Goal: Transaction & Acquisition: Purchase product/service

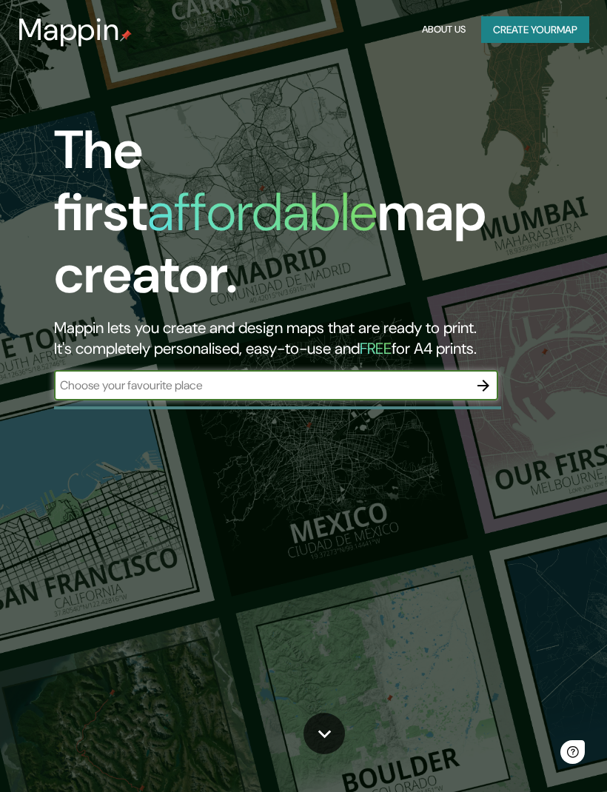
click at [399, 377] on input "text" at bounding box center [261, 385] width 415 height 17
type input "Querétaro"
click at [488, 380] on icon "button" at bounding box center [484, 386] width 12 height 12
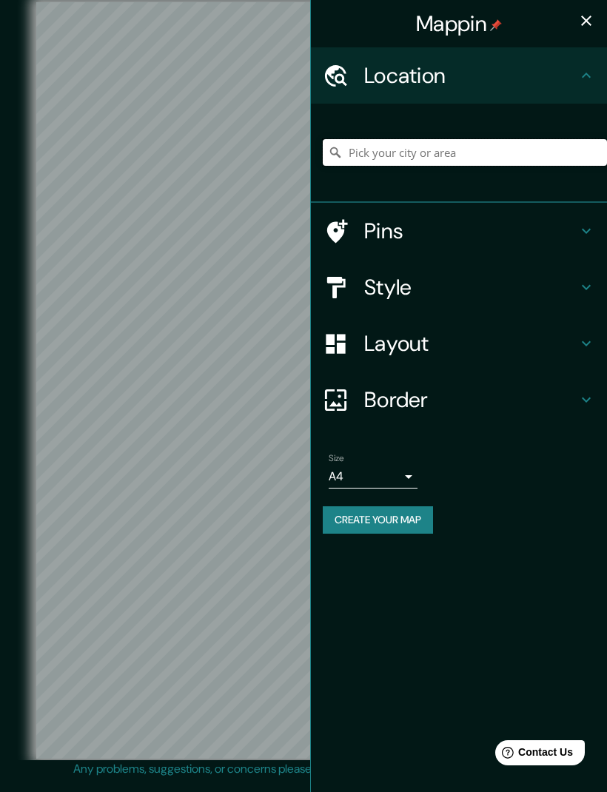
click at [466, 145] on input "Pick your city or area" at bounding box center [465, 152] width 284 height 27
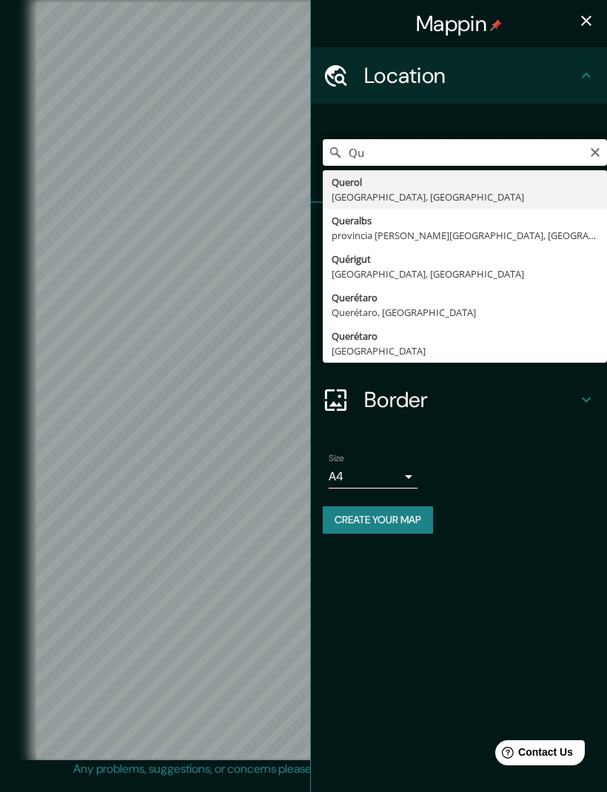
type input "Q"
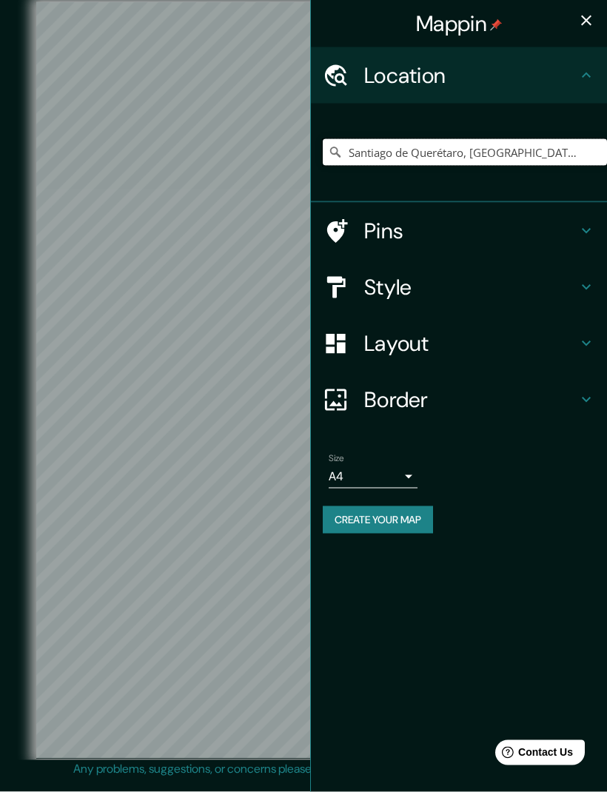
scroll to position [21, 0]
click at [587, 280] on icon at bounding box center [586, 287] width 18 height 18
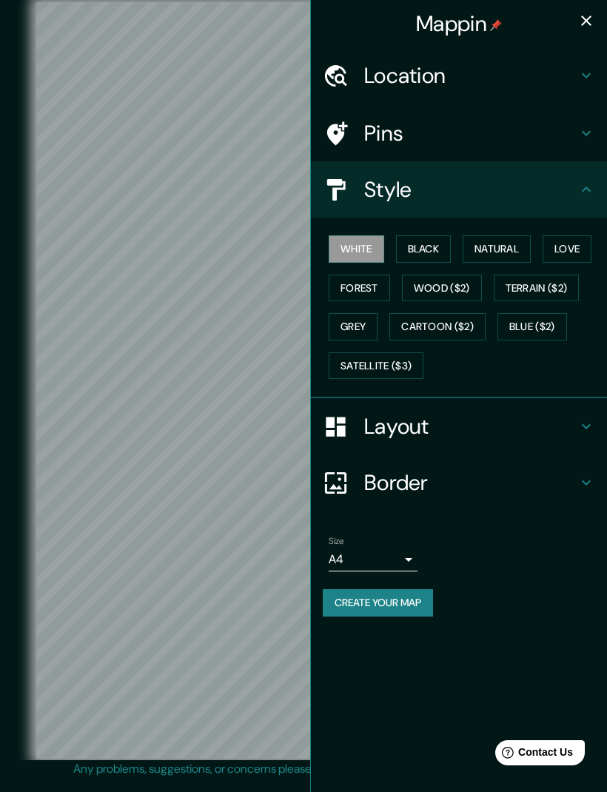
click at [426, 252] on button "Black" at bounding box center [424, 248] width 56 height 27
click at [370, 253] on button "White" at bounding box center [357, 248] width 56 height 27
click at [522, 250] on button "Natural" at bounding box center [497, 248] width 68 height 27
click at [577, 253] on button "Love" at bounding box center [567, 248] width 49 height 27
click at [358, 296] on button "Forest" at bounding box center [359, 288] width 61 height 27
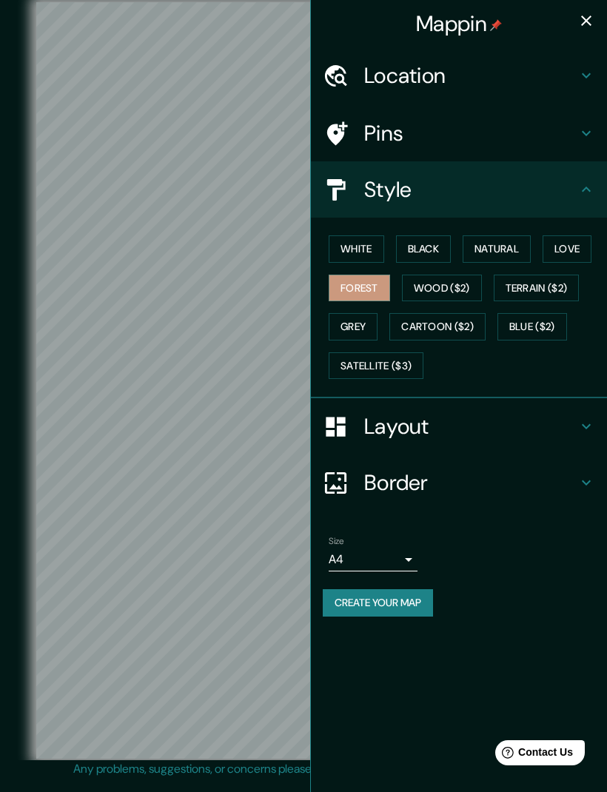
click at [449, 281] on button "Wood ($2)" at bounding box center [442, 288] width 80 height 27
click at [372, 292] on button "Forest" at bounding box center [359, 288] width 61 height 27
click at [367, 248] on button "White" at bounding box center [357, 248] width 56 height 27
click at [436, 241] on button "Black" at bounding box center [424, 248] width 56 height 27
click at [500, 242] on button "Natural" at bounding box center [497, 248] width 68 height 27
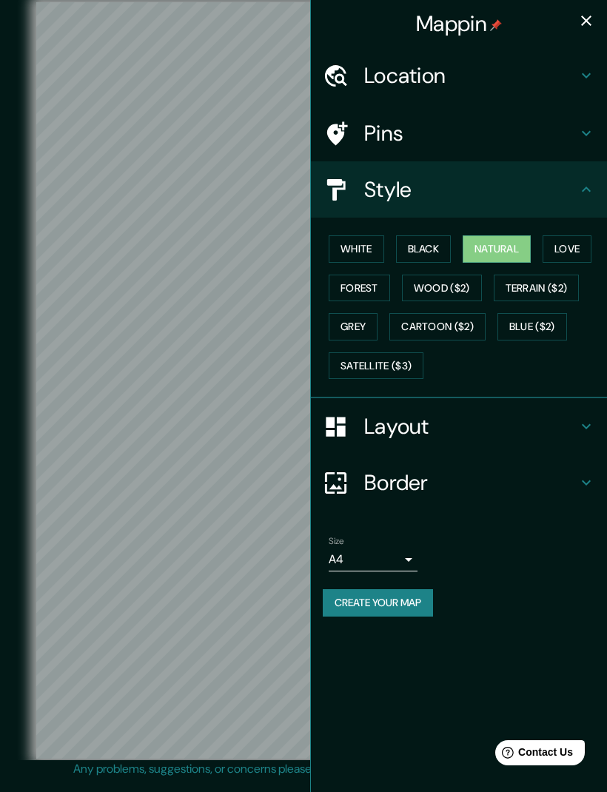
click at [375, 247] on button "White" at bounding box center [357, 248] width 56 height 27
click at [500, 415] on h4 "Layout" at bounding box center [470, 426] width 213 height 27
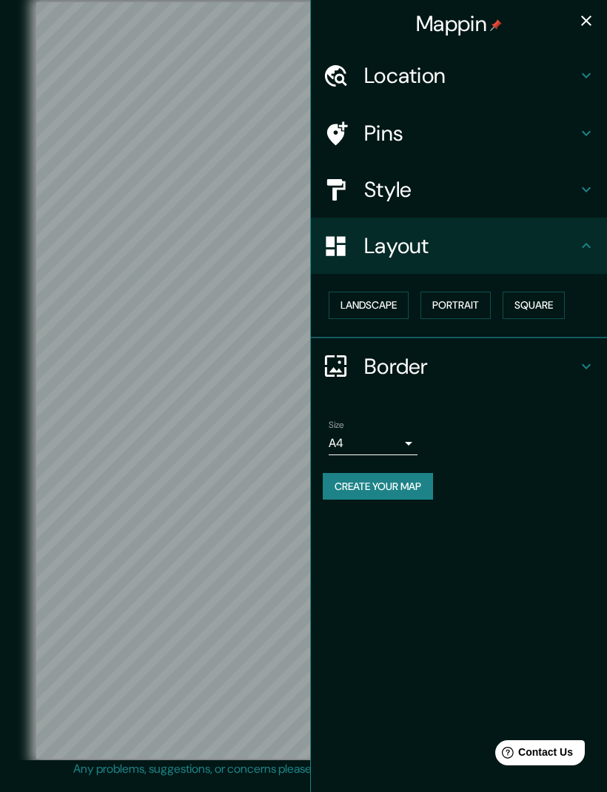
click at [381, 314] on button "Landscape" at bounding box center [369, 305] width 80 height 27
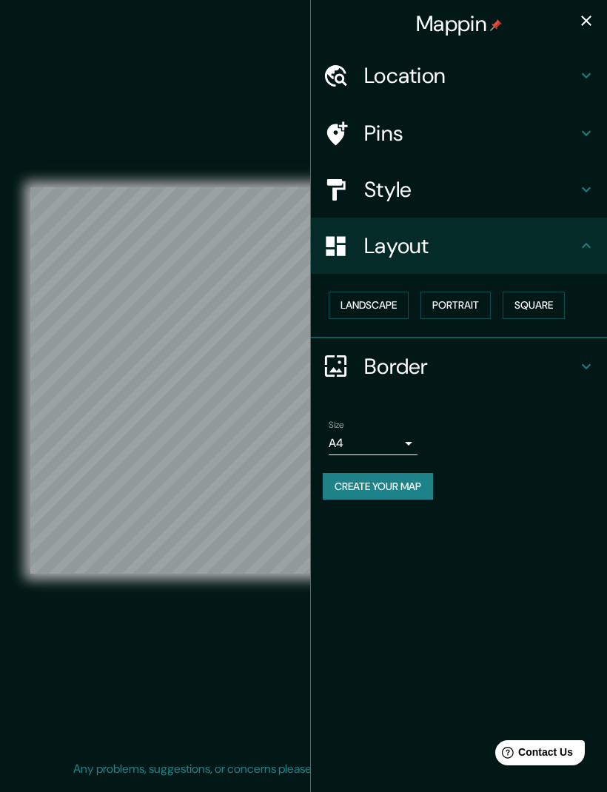
click at [396, 298] on button "Landscape" at bounding box center [369, 305] width 80 height 27
click at [465, 299] on button "Portrait" at bounding box center [456, 305] width 70 height 27
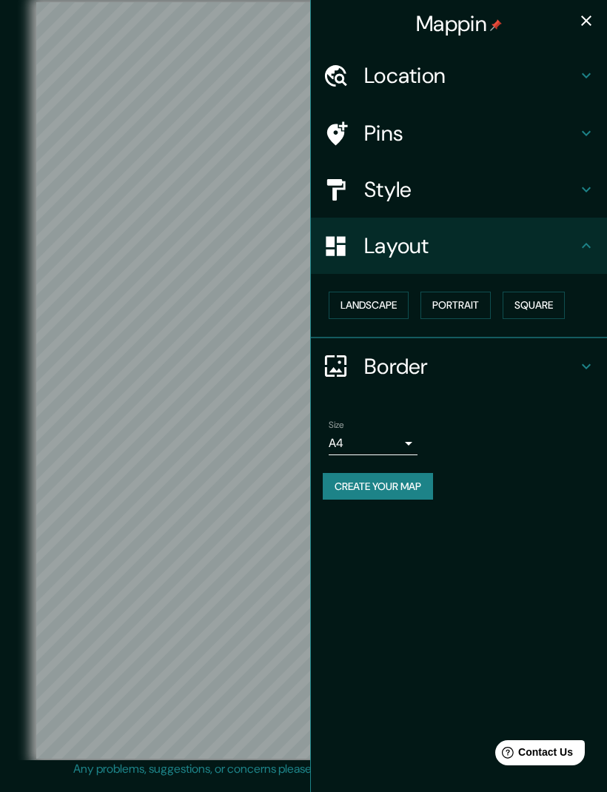
click at [544, 301] on button "Square" at bounding box center [534, 305] width 62 height 27
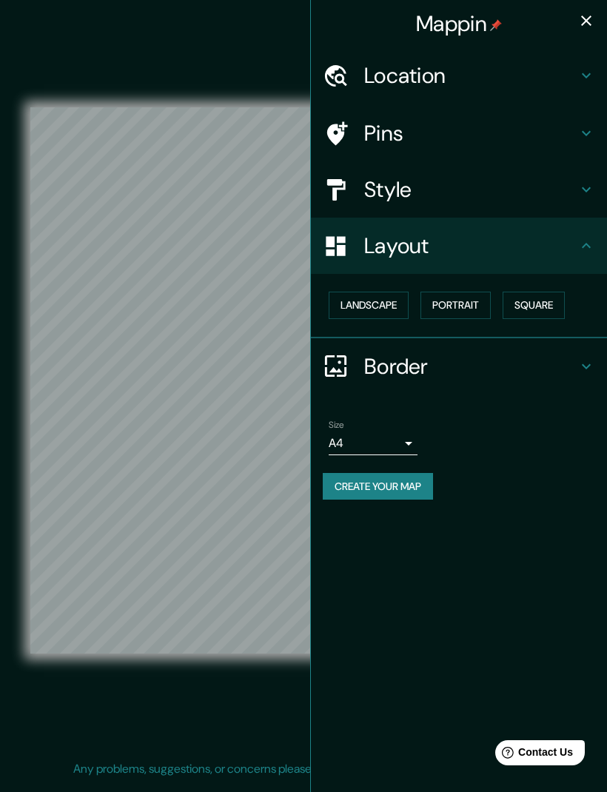
click at [407, 443] on body "Mappin Location [GEOGRAPHIC_DATA], [GEOGRAPHIC_DATA], [GEOGRAPHIC_DATA] Pins St…" at bounding box center [303, 396] width 607 height 792
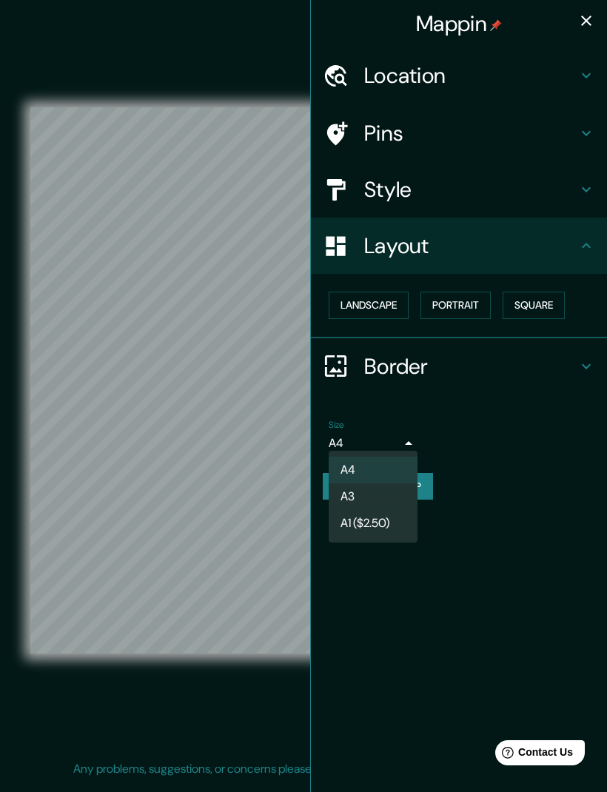
click at [417, 431] on div at bounding box center [303, 396] width 607 height 792
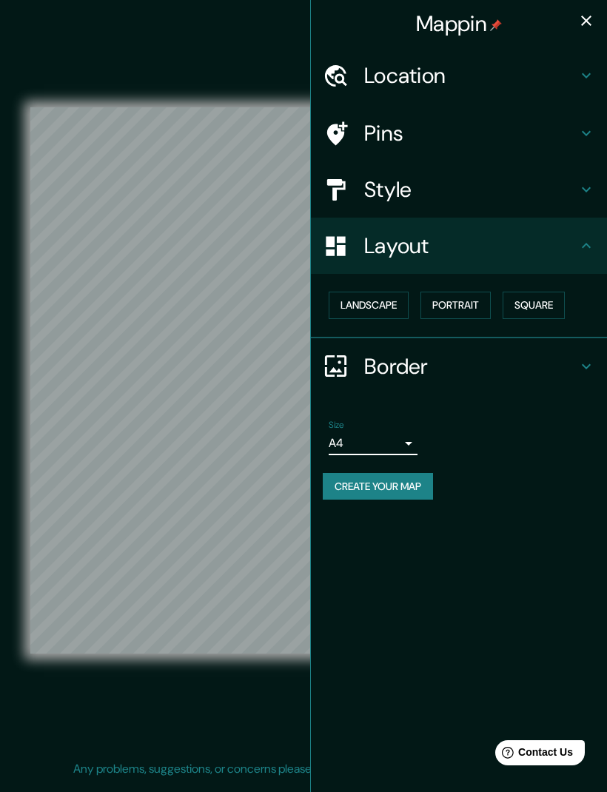
click at [518, 353] on h4 "Border" at bounding box center [470, 366] width 213 height 27
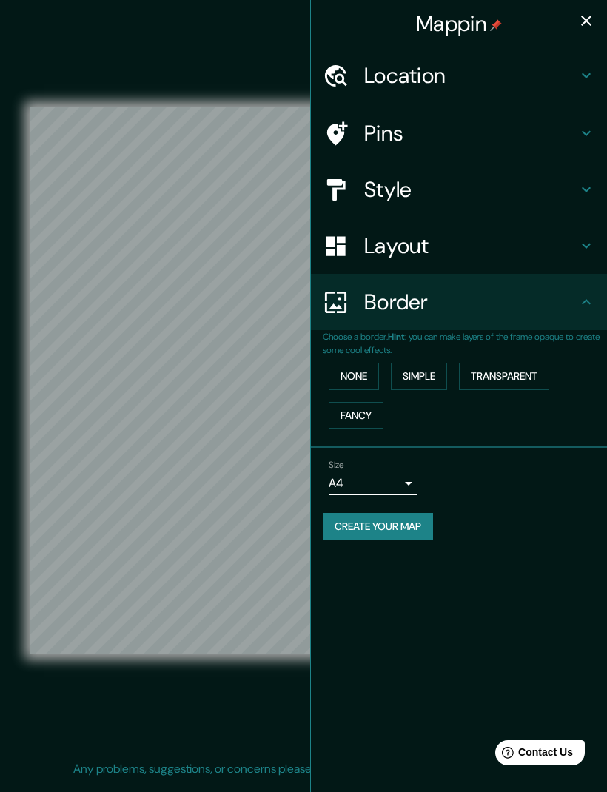
click at [368, 370] on button "None" at bounding box center [354, 376] width 50 height 27
click at [431, 375] on button "Simple" at bounding box center [419, 376] width 56 height 27
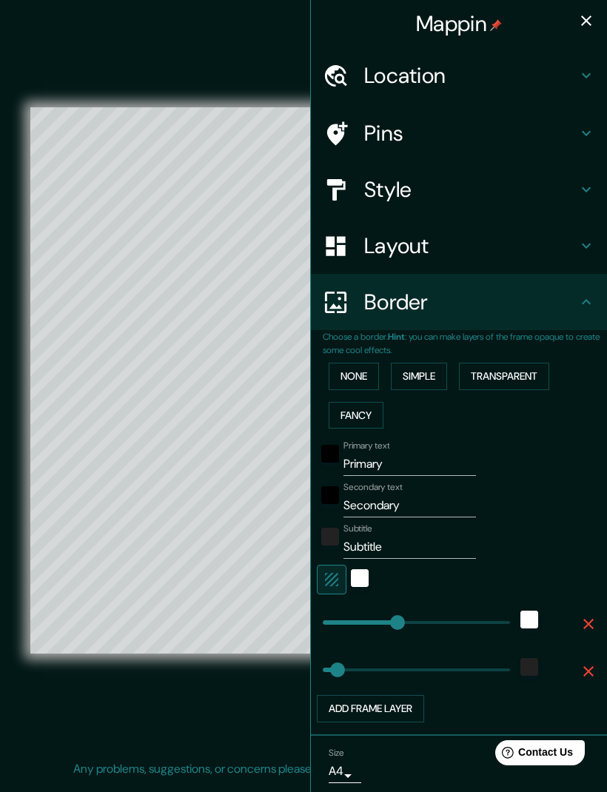
click at [511, 371] on button "Transparent" at bounding box center [504, 376] width 90 height 27
click at [372, 418] on button "Fancy" at bounding box center [356, 415] width 55 height 27
click at [360, 382] on button "None" at bounding box center [354, 376] width 50 height 27
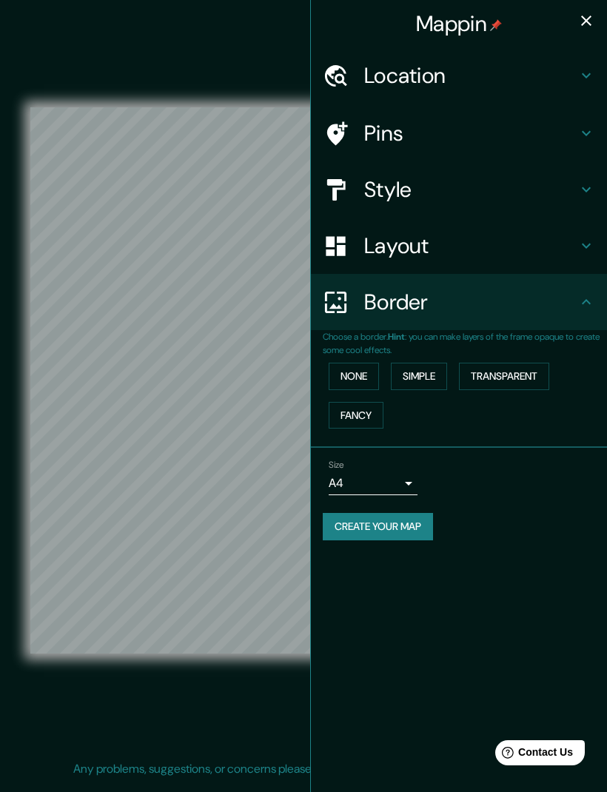
scroll to position [0, 0]
click at [577, 195] on icon at bounding box center [586, 190] width 18 height 18
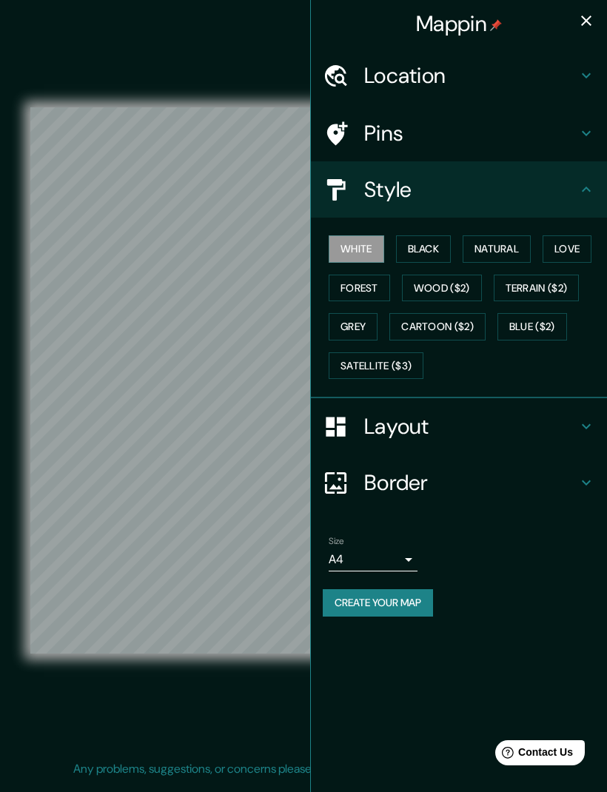
click at [437, 246] on button "Black" at bounding box center [424, 248] width 56 height 27
click at [567, 247] on button "Love" at bounding box center [567, 248] width 49 height 27
click at [365, 295] on button "Forest" at bounding box center [359, 288] width 61 height 27
click at [575, 17] on button "button" at bounding box center [587, 21] width 30 height 30
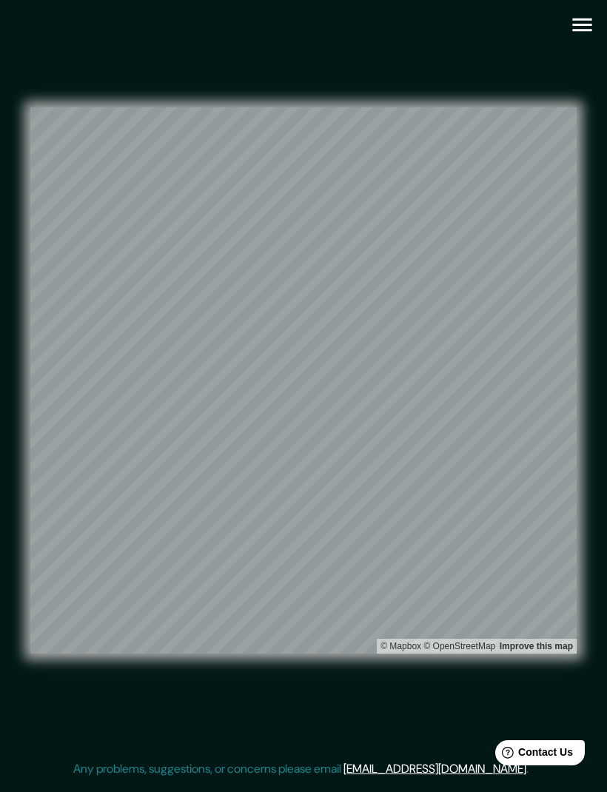
click at [514, 49] on div "© Mapbox © OpenStreetMap Improve this map" at bounding box center [303, 380] width 546 height 713
click at [583, 33] on icon "button" at bounding box center [582, 25] width 26 height 26
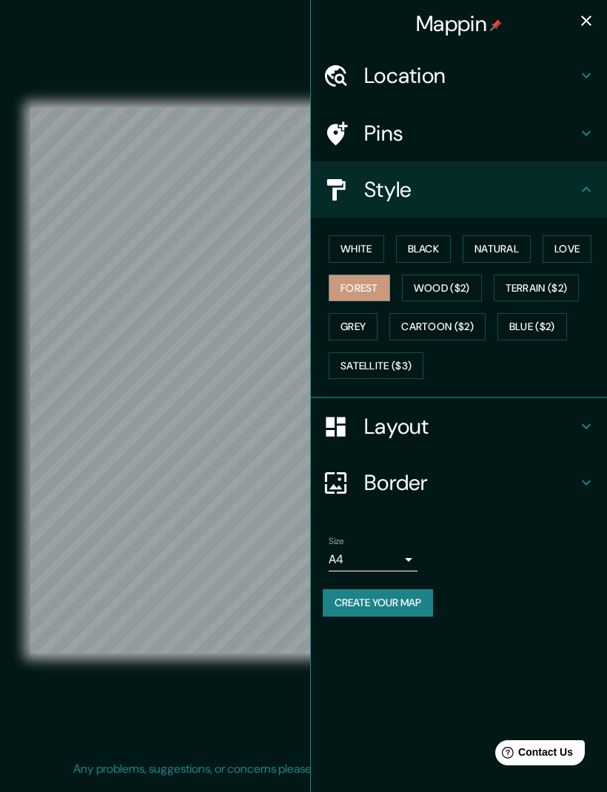
click at [557, 76] on h4 "Location" at bounding box center [470, 75] width 213 height 27
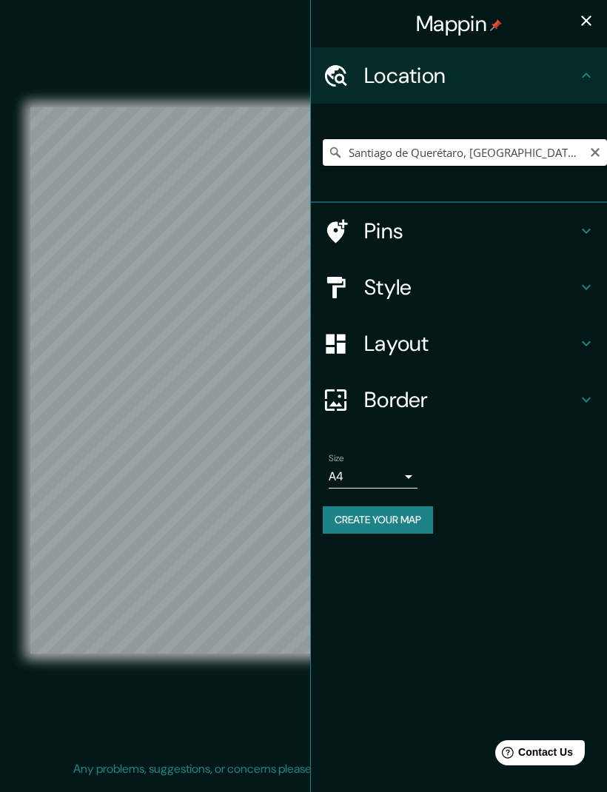
click at [579, 151] on input "Santiago de Querétaro, [GEOGRAPHIC_DATA], [GEOGRAPHIC_DATA]" at bounding box center [465, 152] width 284 height 27
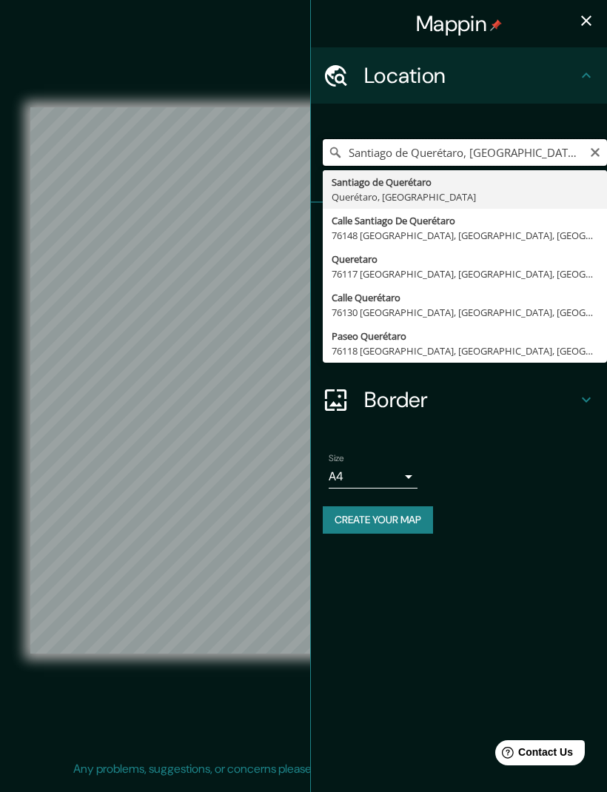
click at [576, 163] on input "Santiago de Querétaro, [GEOGRAPHIC_DATA], [GEOGRAPHIC_DATA]" at bounding box center [465, 152] width 284 height 27
type input "Santiago de Querétaro, [GEOGRAPHIC_DATA], [GEOGRAPHIC_DATA]"
click at [594, 155] on icon "Clear" at bounding box center [595, 153] width 12 height 12
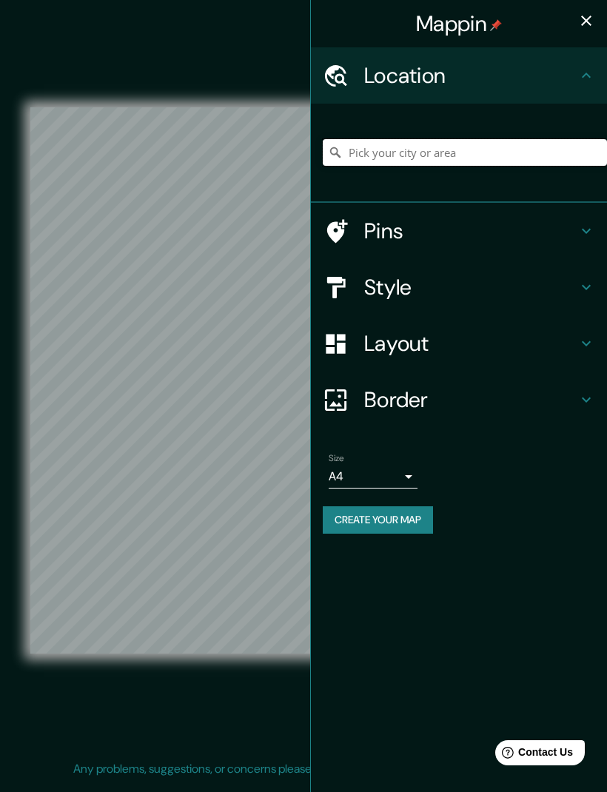
click at [531, 144] on input "Pick your city or area" at bounding box center [465, 152] width 284 height 27
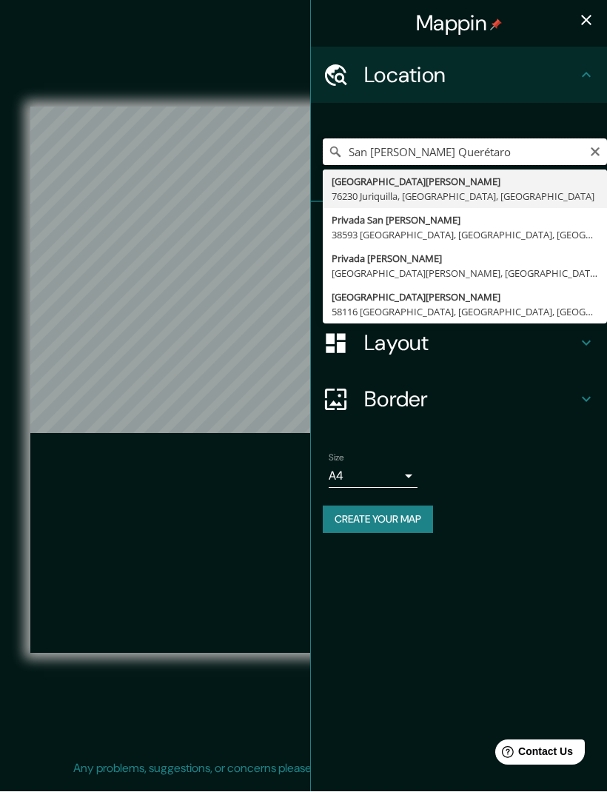
scroll to position [19, 0]
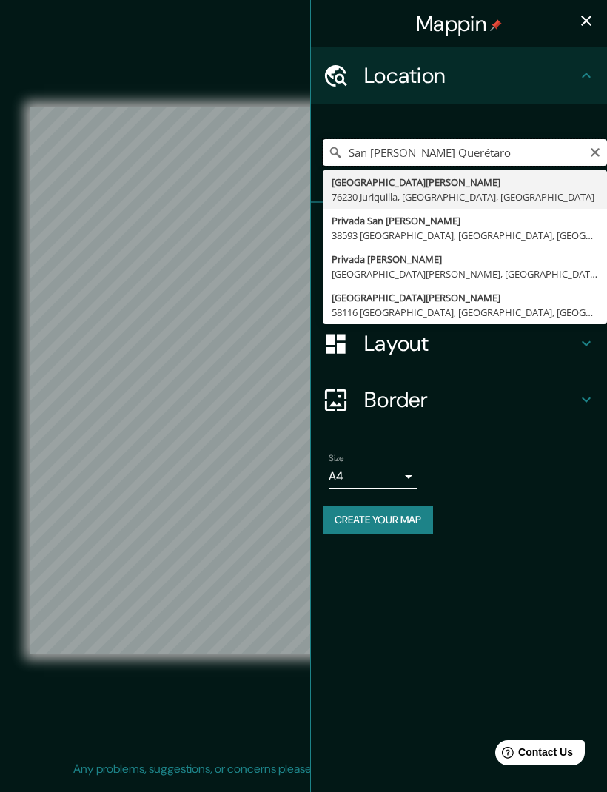
click at [587, 153] on input "San [PERSON_NAME] Querétaro" at bounding box center [465, 152] width 284 height 27
type input "San [PERSON_NAME] Querétaro"
click at [591, 157] on icon "Clear" at bounding box center [595, 153] width 12 height 12
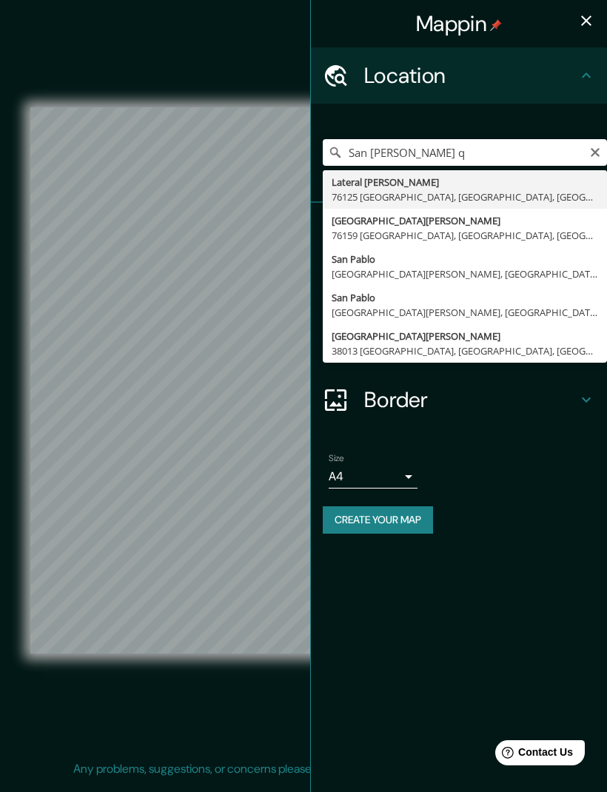
type input "[GEOGRAPHIC_DATA][PERSON_NAME] [GEOGRAPHIC_DATA], [GEOGRAPHIC_DATA], [GEOGRAPHI…"
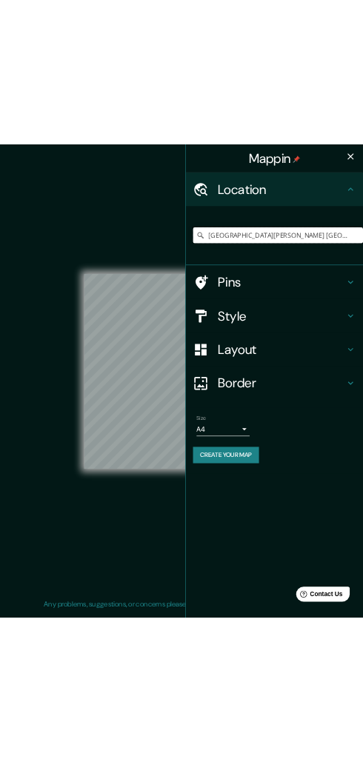
scroll to position [0, 0]
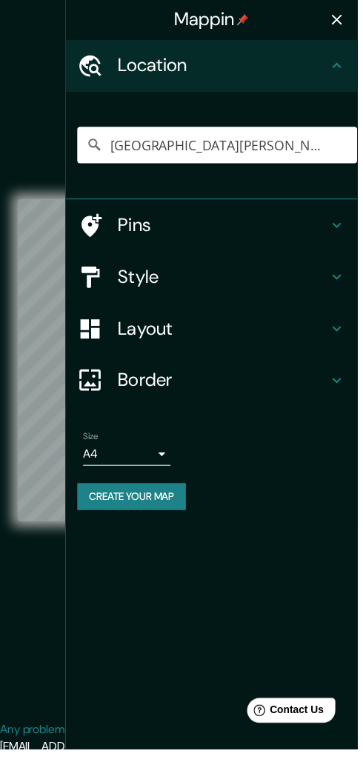
click at [349, 31] on button "button" at bounding box center [342, 21] width 30 height 30
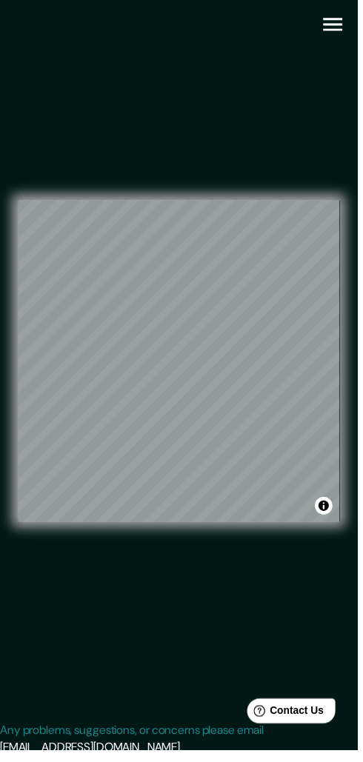
click at [337, 36] on icon "button" at bounding box center [338, 25] width 26 height 26
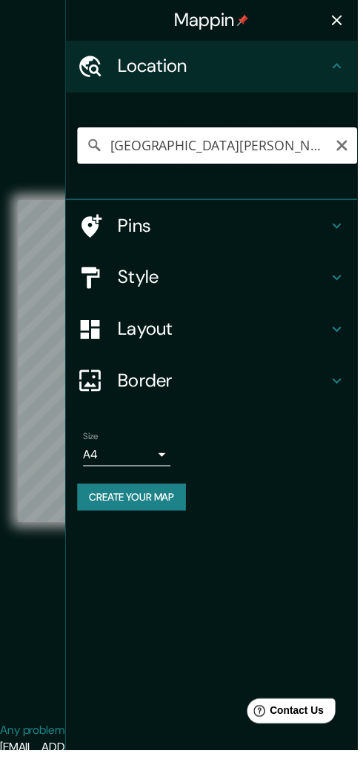
click at [312, 147] on input "[GEOGRAPHIC_DATA][PERSON_NAME] [GEOGRAPHIC_DATA], [GEOGRAPHIC_DATA], [GEOGRAPHI…" at bounding box center [220, 148] width 284 height 37
click at [322, 150] on input "[GEOGRAPHIC_DATA][PERSON_NAME] [GEOGRAPHIC_DATA], [GEOGRAPHIC_DATA], [GEOGRAPHI…" at bounding box center [220, 148] width 284 height 37
click at [306, 584] on div "Mappin Location [GEOGRAPHIC_DATA][PERSON_NAME] [GEOGRAPHIC_DATA], [GEOGRAPHIC_D…" at bounding box center [214, 381] width 297 height 762
click at [352, 151] on icon "Clear" at bounding box center [347, 148] width 15 height 15
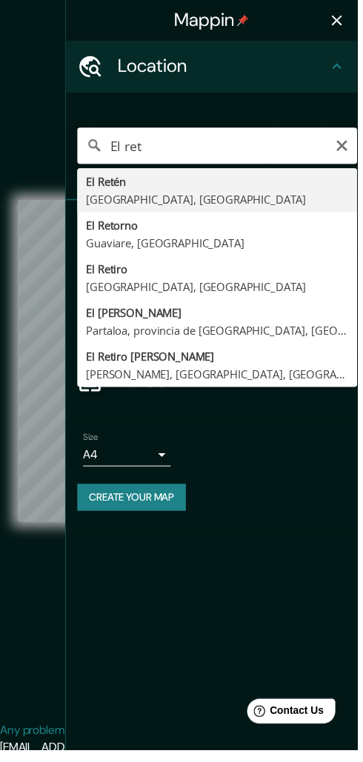
type input "El ret"
click at [352, 149] on icon "Clear" at bounding box center [347, 148] width 10 height 10
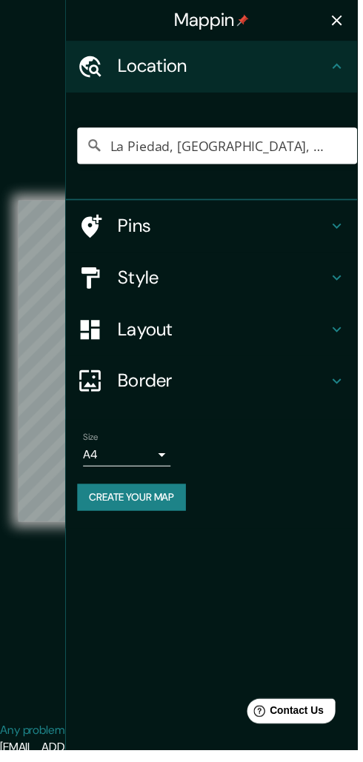
click at [344, 26] on icon "button" at bounding box center [342, 21] width 18 height 18
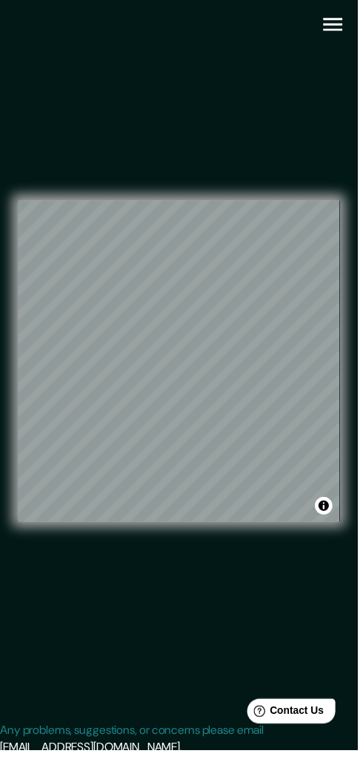
click at [344, 30] on icon "button" at bounding box center [337, 25] width 19 height 13
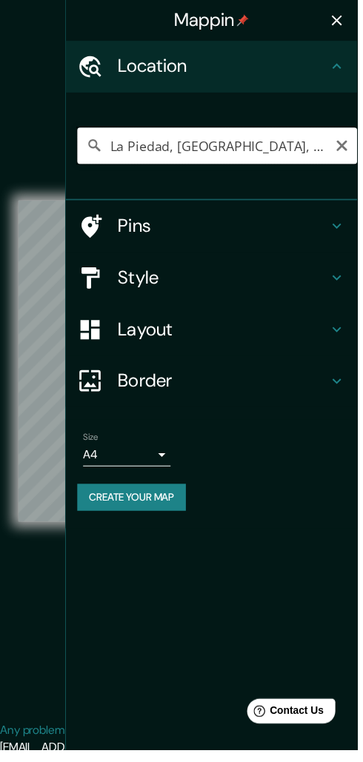
click at [313, 150] on input "La Piedad, [GEOGRAPHIC_DATA], [GEOGRAPHIC_DATA]" at bounding box center [220, 148] width 284 height 37
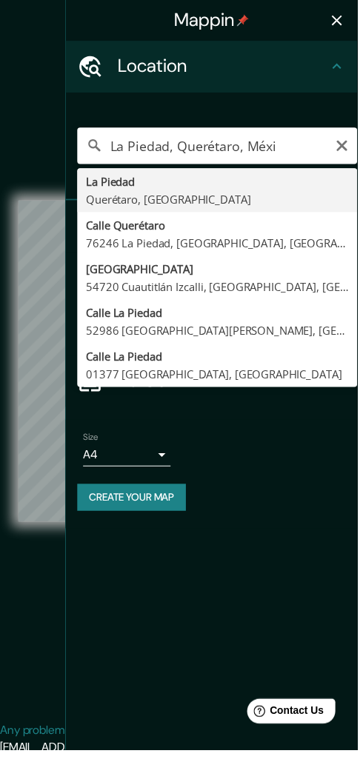
type input "[GEOGRAPHIC_DATA], [GEOGRAPHIC_DATA], [GEOGRAPHIC_DATA]"
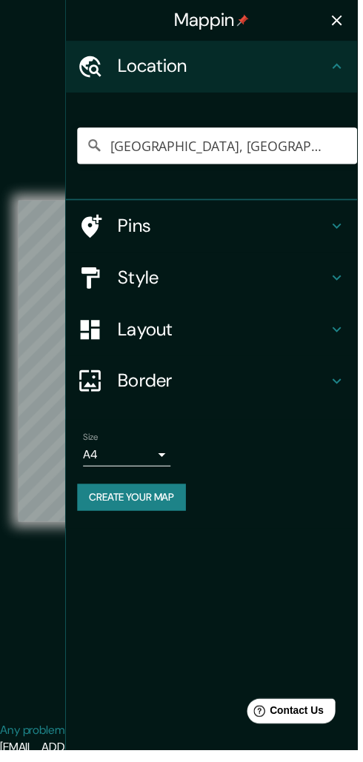
click at [352, 30] on button "button" at bounding box center [342, 21] width 30 height 30
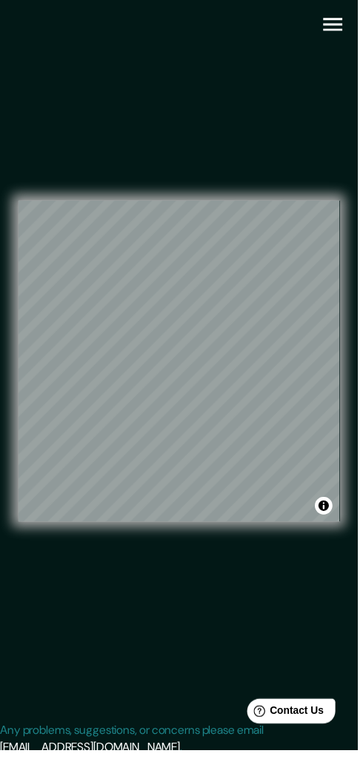
click at [338, 34] on icon "button" at bounding box center [338, 25] width 26 height 26
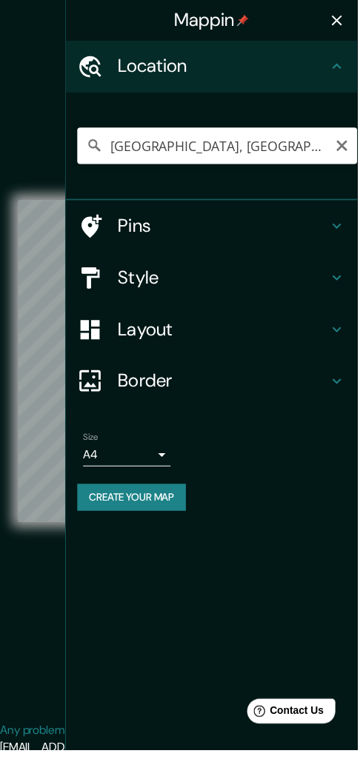
click at [352, 152] on icon "Clear" at bounding box center [347, 148] width 15 height 15
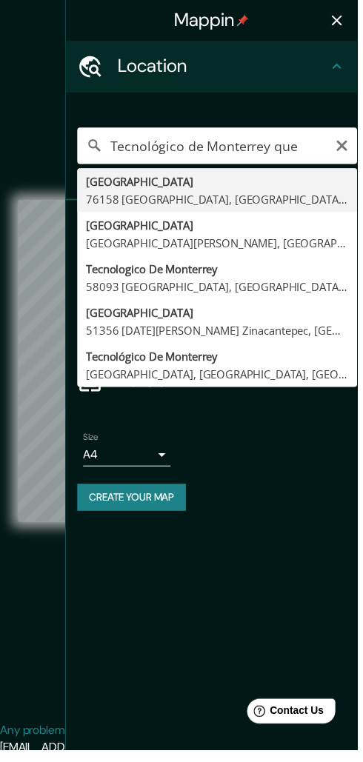
type input "[GEOGRAPHIC_DATA] [GEOGRAPHIC_DATA], [GEOGRAPHIC_DATA], [GEOGRAPHIC_DATA]"
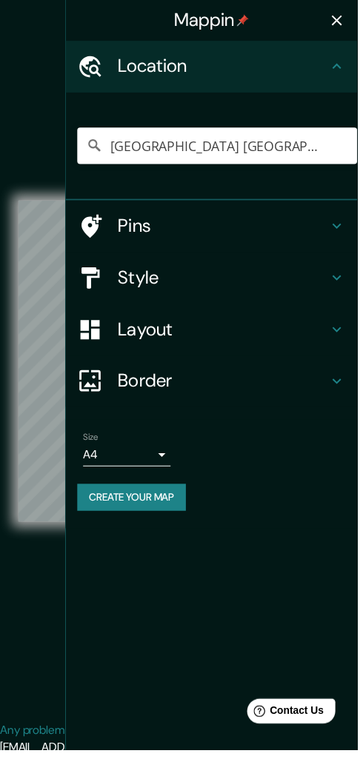
click at [347, 20] on icon "button" at bounding box center [342, 21] width 10 height 10
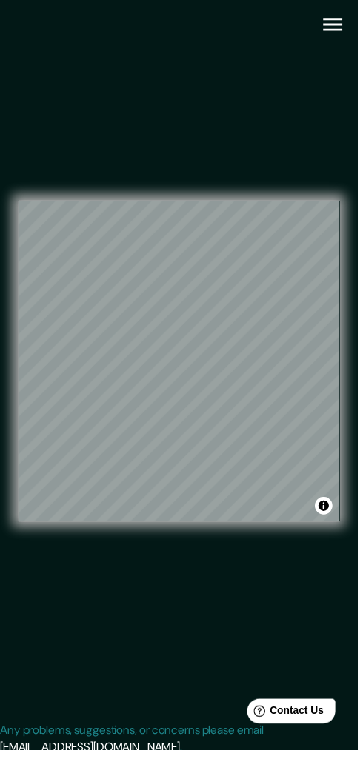
click at [341, 43] on button "button" at bounding box center [338, 25] width 38 height 38
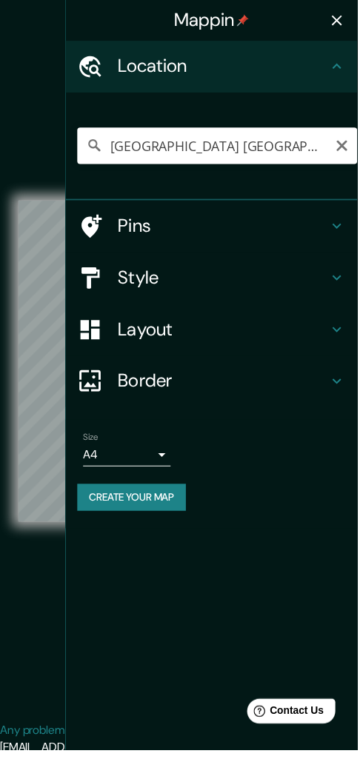
click at [349, 147] on icon "Clear" at bounding box center [347, 148] width 15 height 15
type input "S"
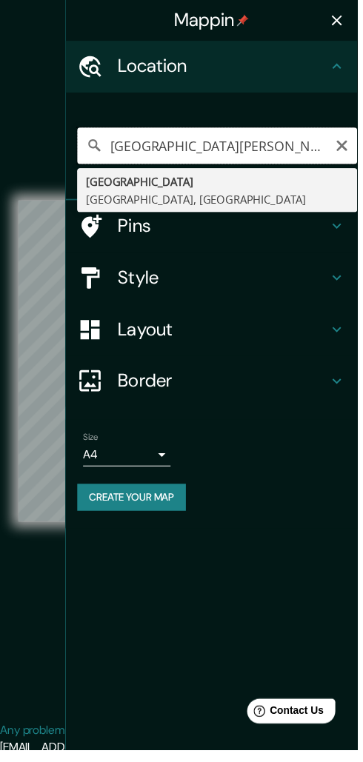
type input "[GEOGRAPHIC_DATA], [GEOGRAPHIC_DATA], [GEOGRAPHIC_DATA]"
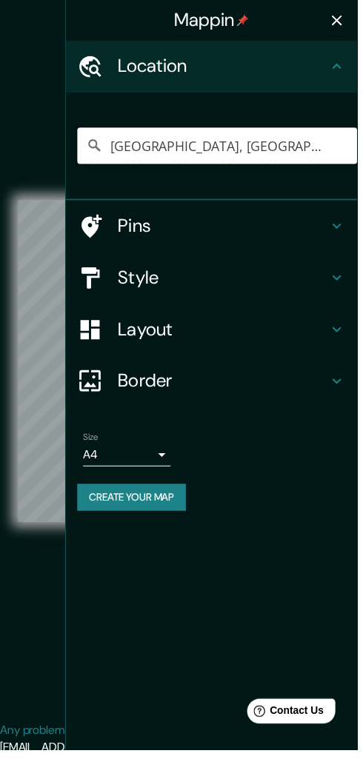
click at [345, 148] on input "[GEOGRAPHIC_DATA], [GEOGRAPHIC_DATA], [GEOGRAPHIC_DATA]" at bounding box center [220, 148] width 284 height 37
click at [333, 150] on input "[GEOGRAPHIC_DATA], [GEOGRAPHIC_DATA], [GEOGRAPHIC_DATA]" at bounding box center [220, 148] width 284 height 37
click at [335, 149] on input "[GEOGRAPHIC_DATA], [GEOGRAPHIC_DATA], [GEOGRAPHIC_DATA]" at bounding box center [220, 148] width 284 height 37
click at [335, 148] on input "[GEOGRAPHIC_DATA], [GEOGRAPHIC_DATA], [GEOGRAPHIC_DATA]" at bounding box center [220, 148] width 284 height 37
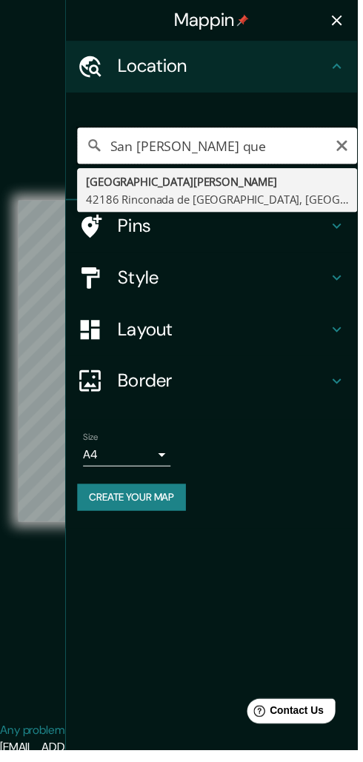
type input "San [PERSON_NAME] que"
click at [346, 153] on icon "Clear" at bounding box center [347, 148] width 15 height 15
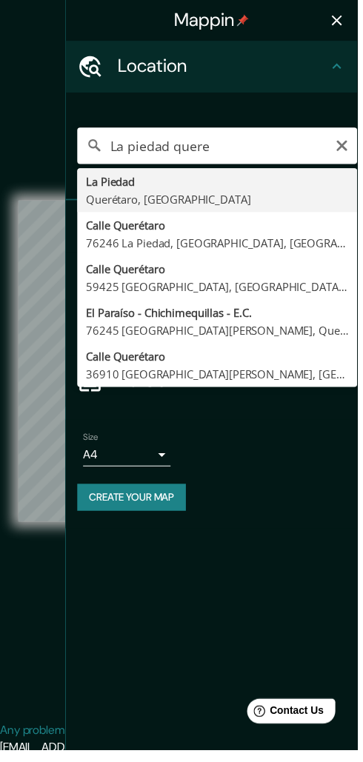
type input "La Piedad, [GEOGRAPHIC_DATA], [GEOGRAPHIC_DATA]"
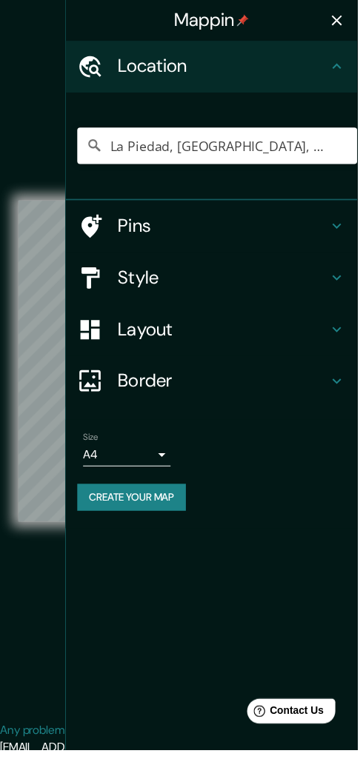
click at [346, 22] on icon "button" at bounding box center [342, 21] width 10 height 10
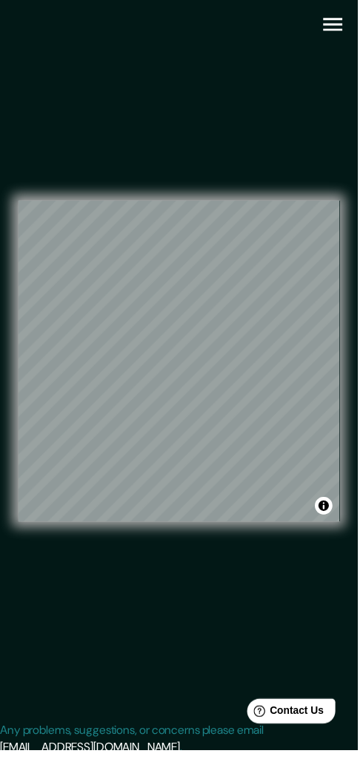
click at [353, 33] on button "button" at bounding box center [338, 25] width 38 height 38
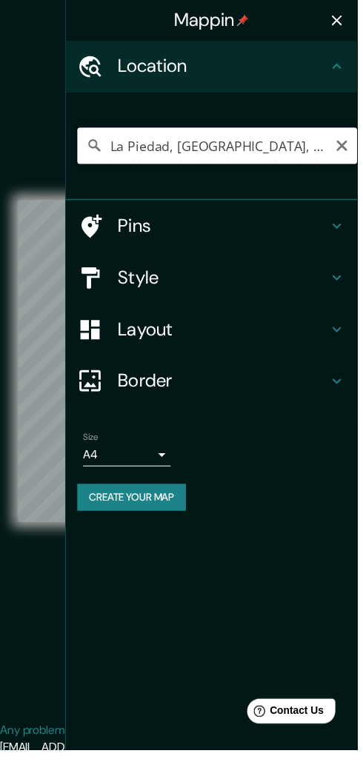
click at [353, 155] on input "La Piedad, [GEOGRAPHIC_DATA], [GEOGRAPHIC_DATA]" at bounding box center [220, 148] width 284 height 37
click at [357, 146] on button "Clear" at bounding box center [348, 145] width 17 height 21
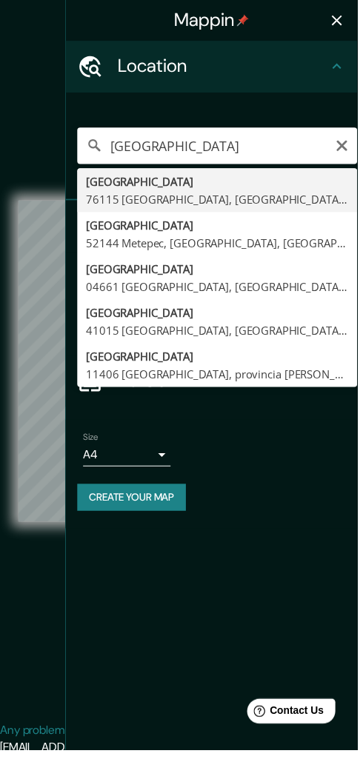
type input "[GEOGRAPHIC_DATA] [GEOGRAPHIC_DATA], [GEOGRAPHIC_DATA], [GEOGRAPHIC_DATA]"
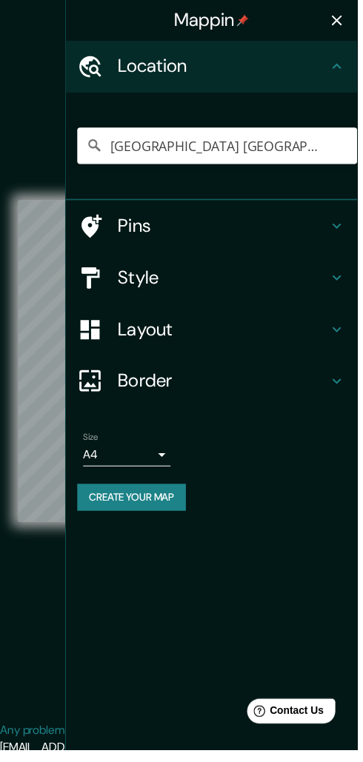
click at [350, 26] on icon "button" at bounding box center [342, 21] width 18 height 18
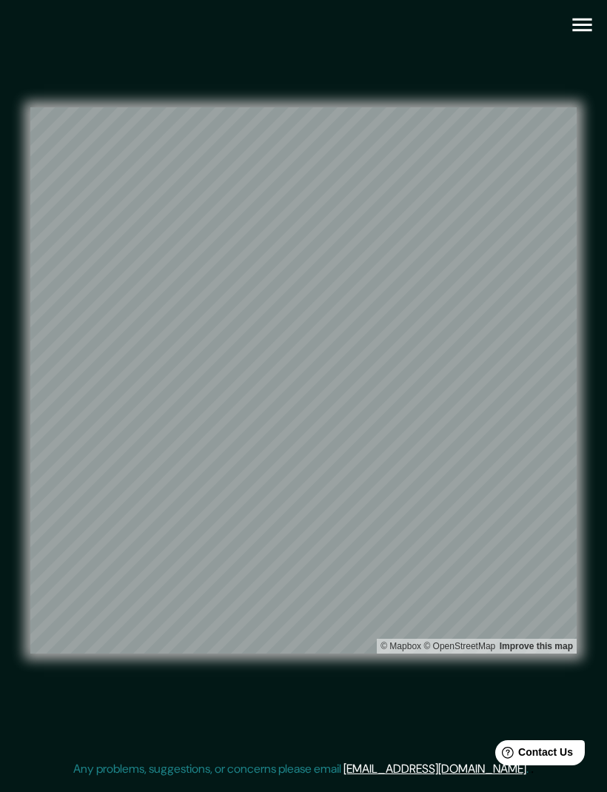
click at [569, 31] on icon "button" at bounding box center [582, 25] width 26 height 26
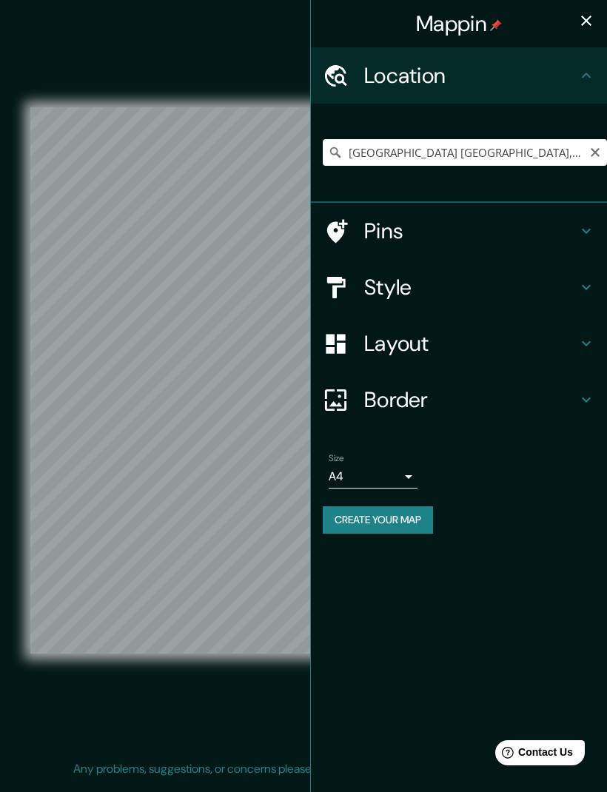
click at [595, 151] on icon "Clear" at bounding box center [595, 152] width 9 height 9
type input "R"
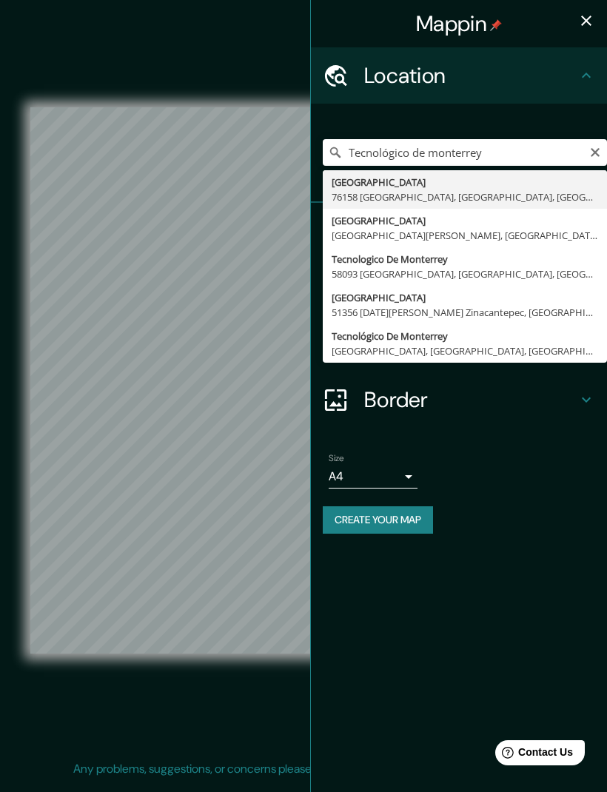
type input "[GEOGRAPHIC_DATA] [GEOGRAPHIC_DATA], [GEOGRAPHIC_DATA], [GEOGRAPHIC_DATA]"
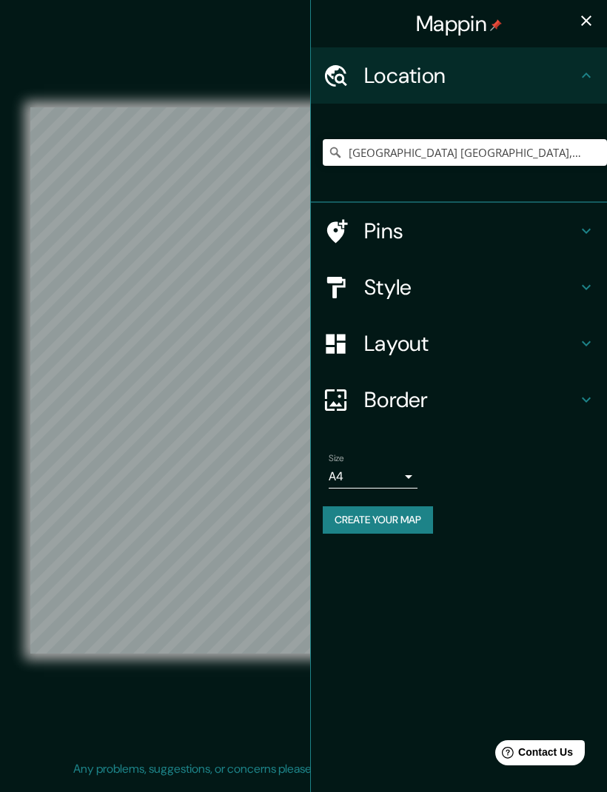
click at [591, 27] on icon "button" at bounding box center [586, 21] width 18 height 18
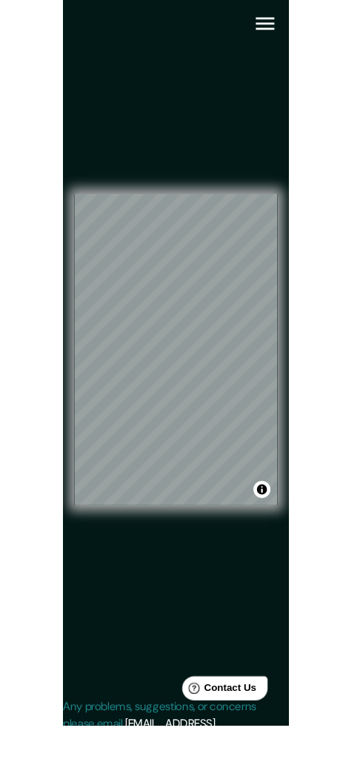
scroll to position [1, 0]
